Goal: Check status: Check status

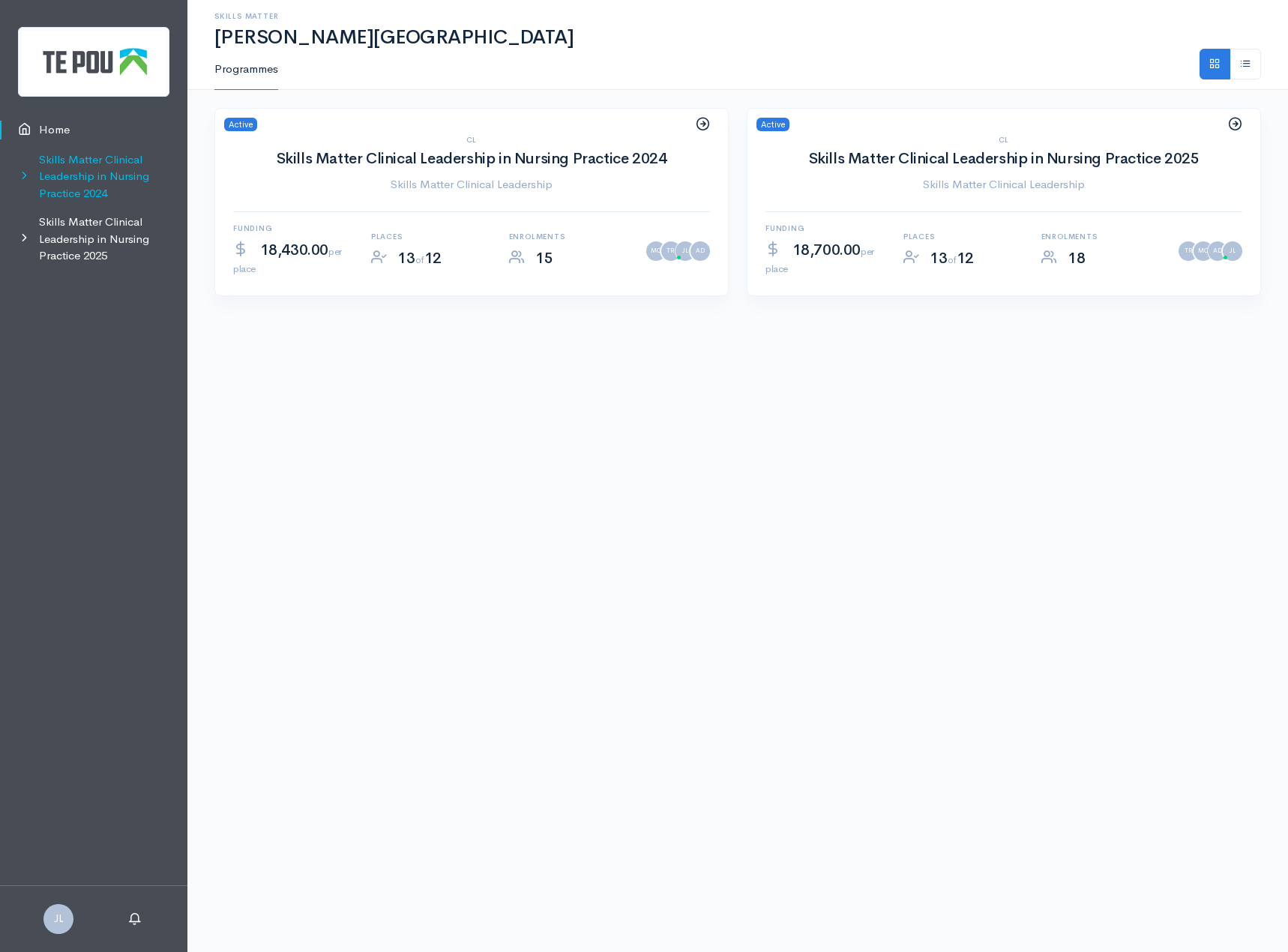
click at [101, 158] on link "Skills Matter Clinical Leadership in Nursing Practice 2024" at bounding box center [93, 177] width 188 height 63
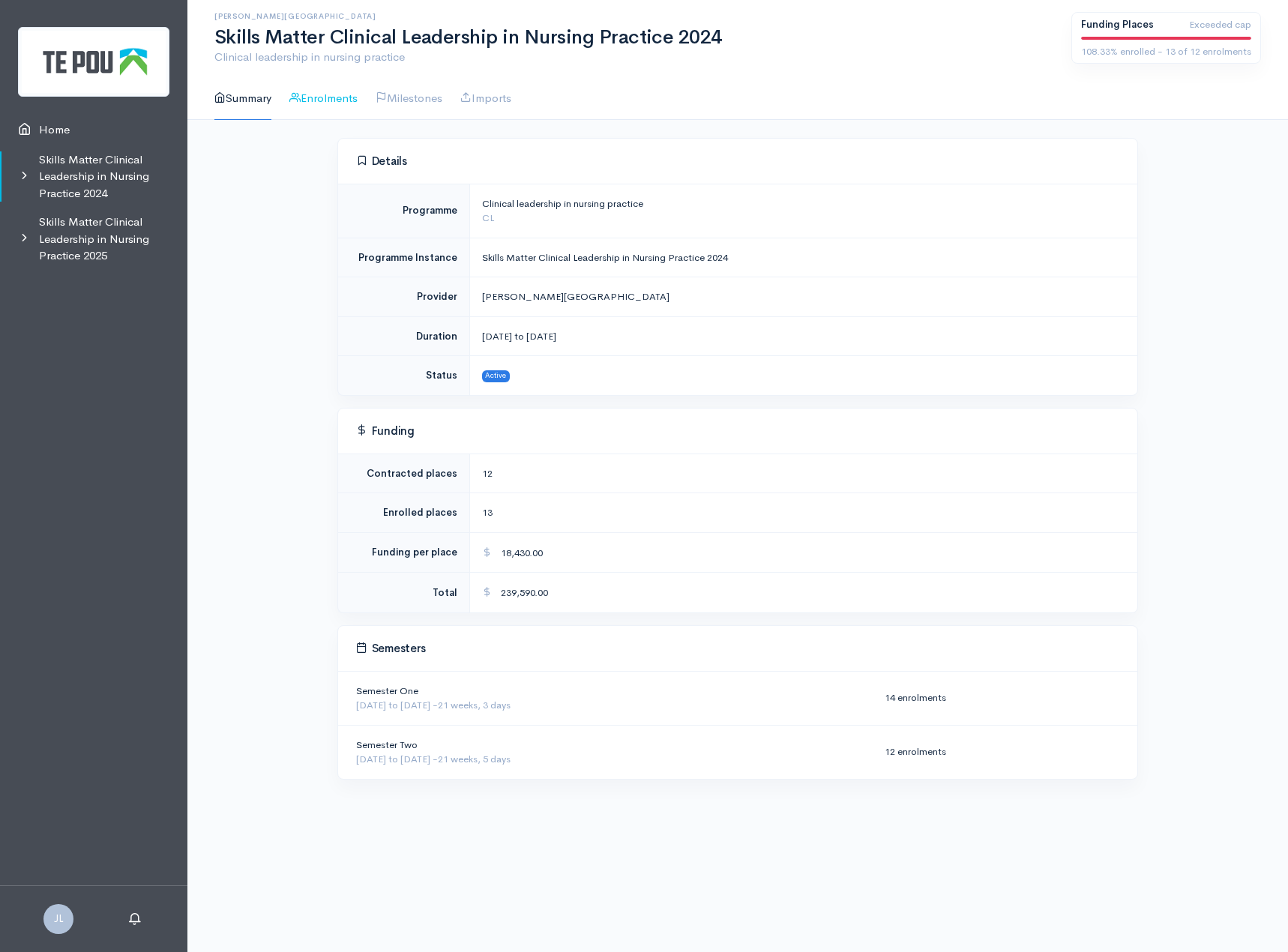
click at [330, 96] on link "Enrolments" at bounding box center [324, 98] width 68 height 42
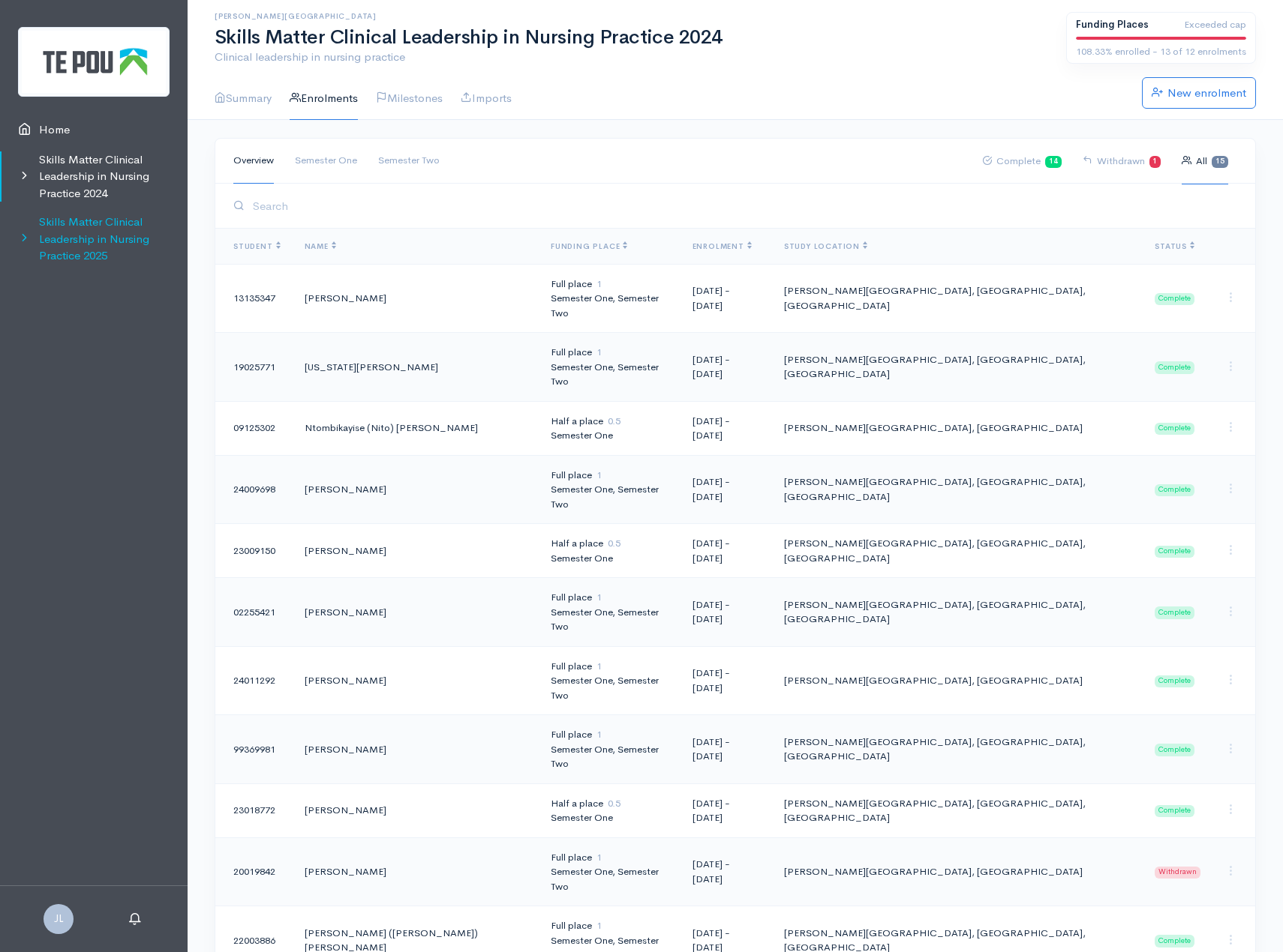
click at [83, 240] on link "Skills Matter Clinical Leadership in Nursing Practice 2025" at bounding box center [93, 239] width 188 height 63
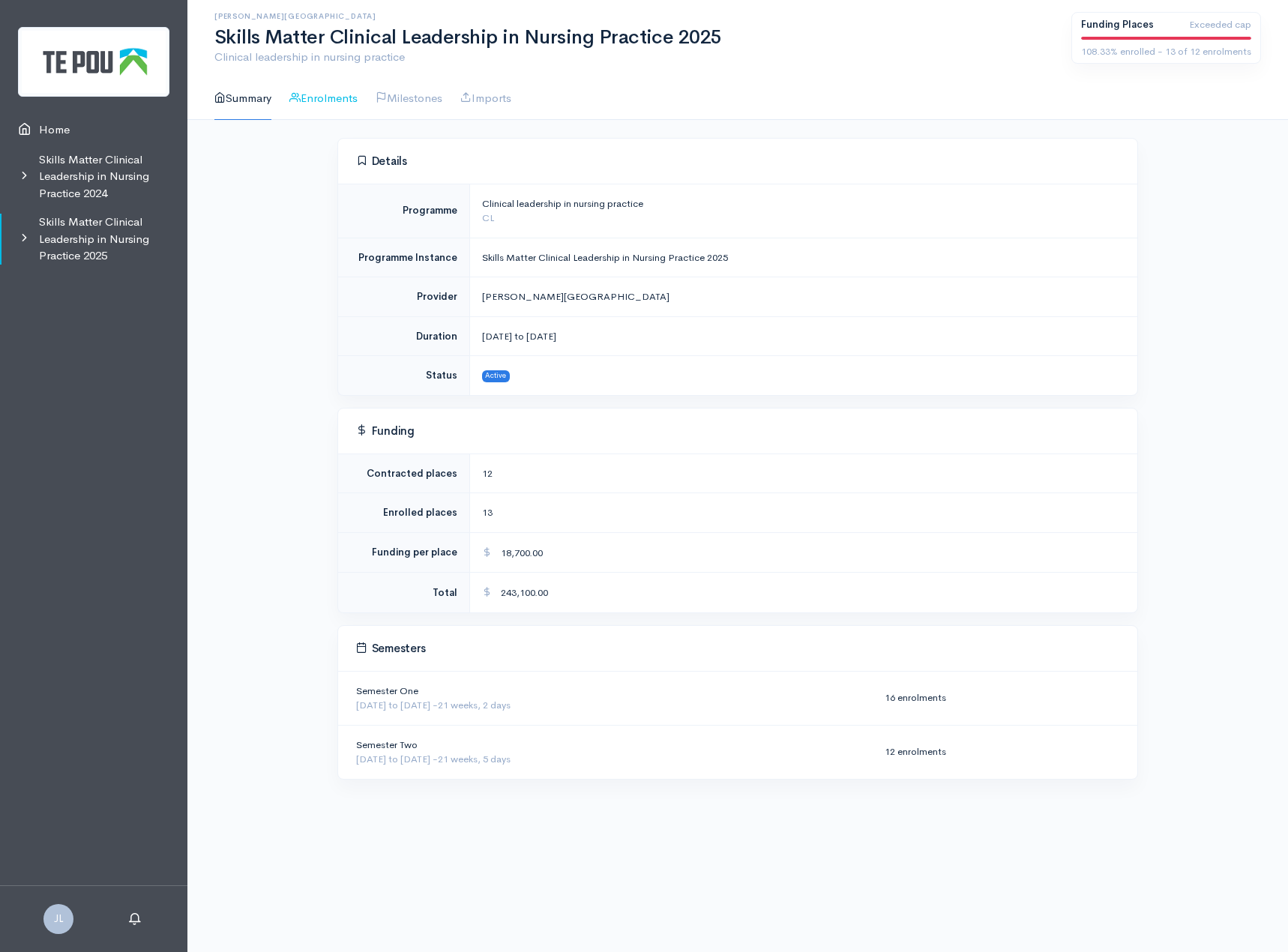
click at [346, 94] on link "Enrolments" at bounding box center [324, 98] width 68 height 42
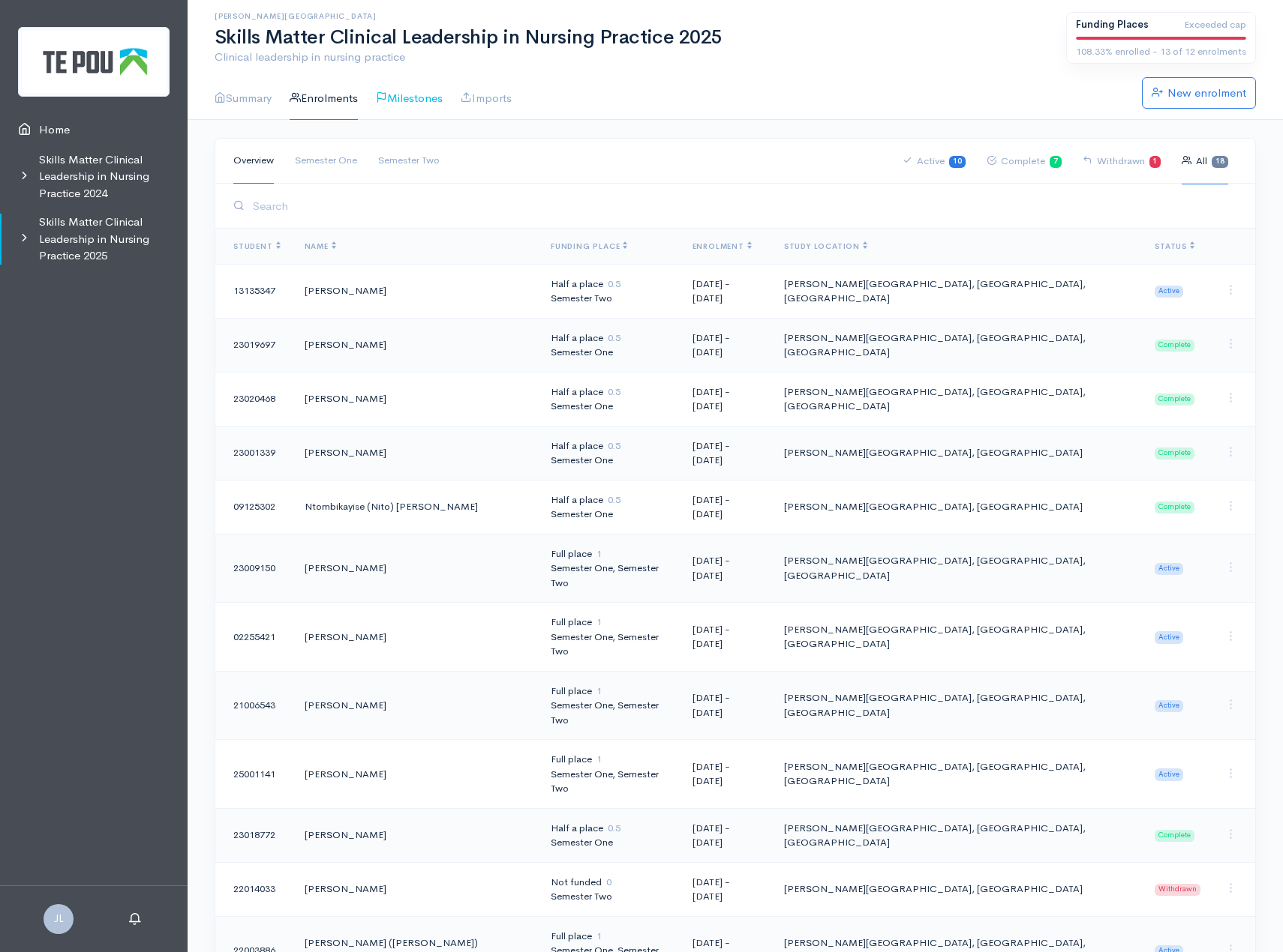
click at [424, 97] on link "Milestones" at bounding box center [409, 98] width 67 height 42
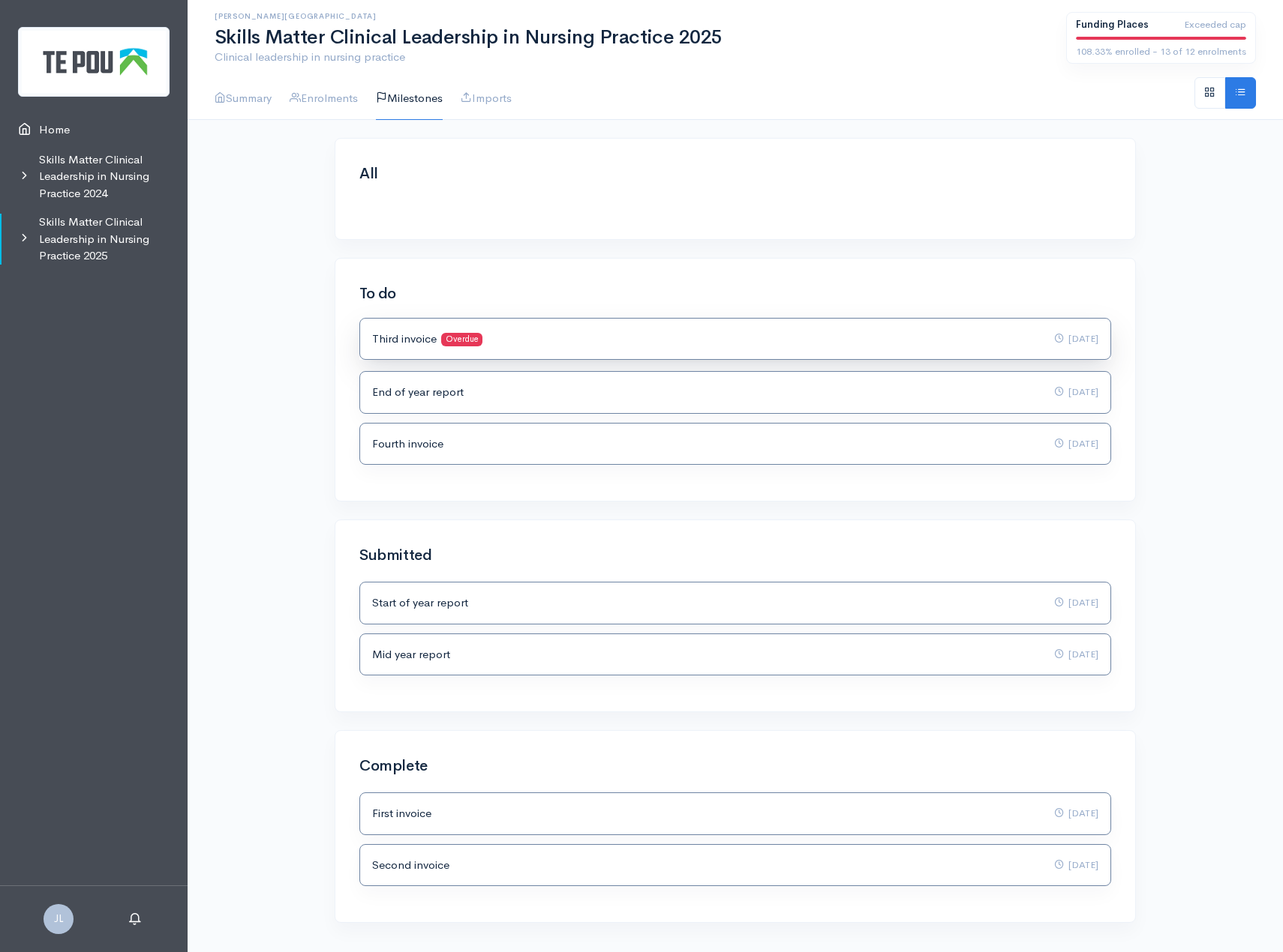
click at [737, 339] on div "Third invoice Overdue [DATE]" at bounding box center [735, 339] width 726 height 17
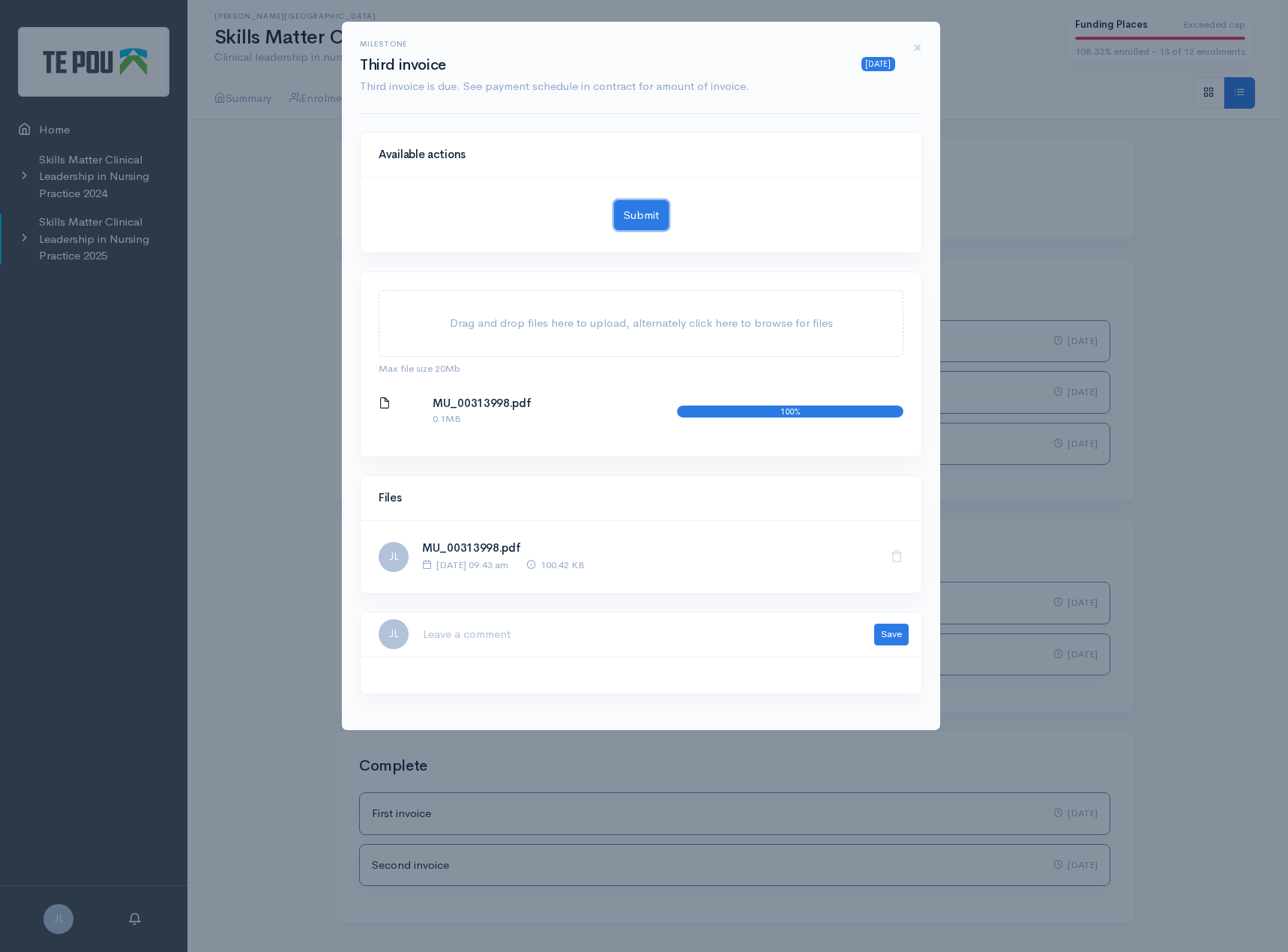
click at [654, 214] on button "Submit" at bounding box center [642, 215] width 55 height 31
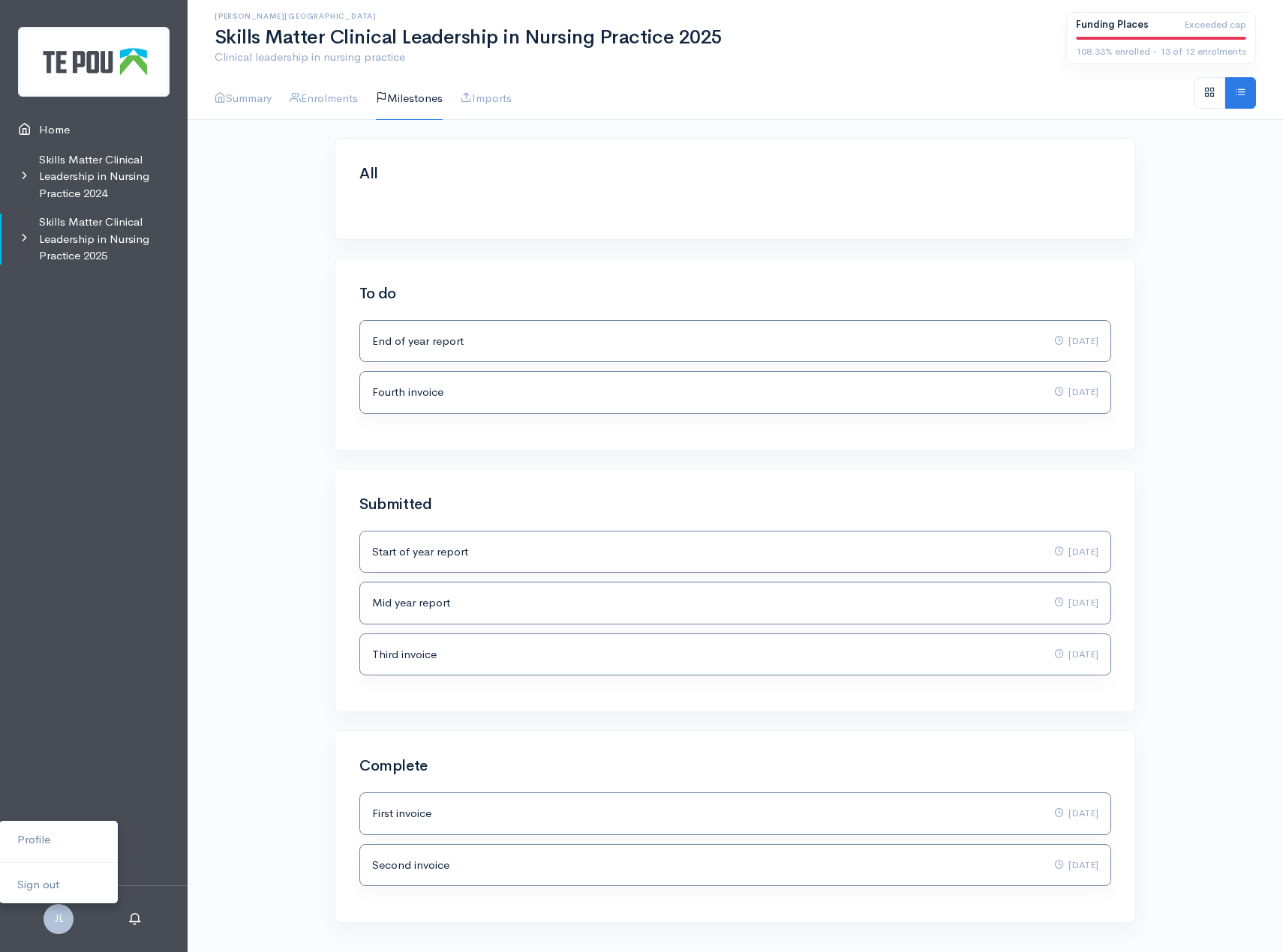
click at [61, 926] on span "JL" at bounding box center [58, 919] width 30 height 30
click at [58, 884] on link "Sign out" at bounding box center [58, 884] width 119 height 26
